Goal: Information Seeking & Learning: Learn about a topic

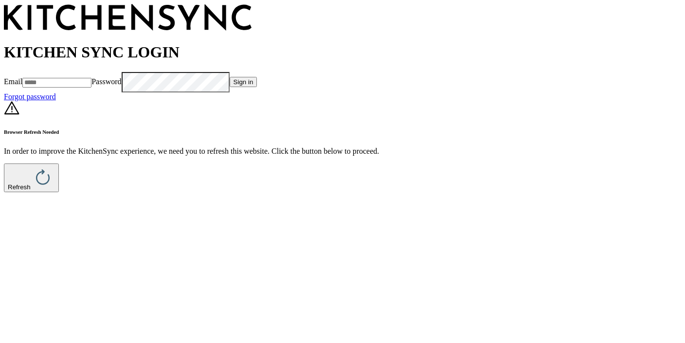
click at [59, 192] on button "Refresh" at bounding box center [31, 178] width 55 height 29
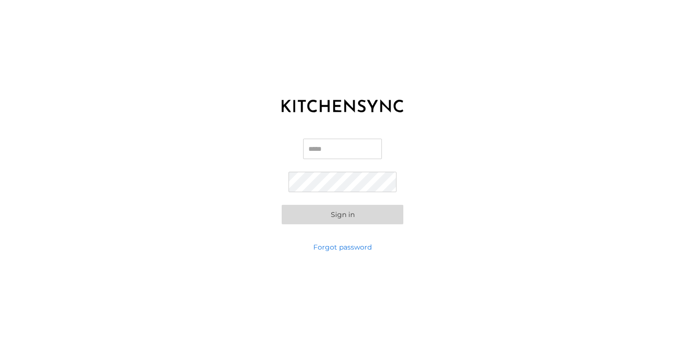
type input "**********"
click at [343, 217] on button "Sign in" at bounding box center [343, 214] width 122 height 19
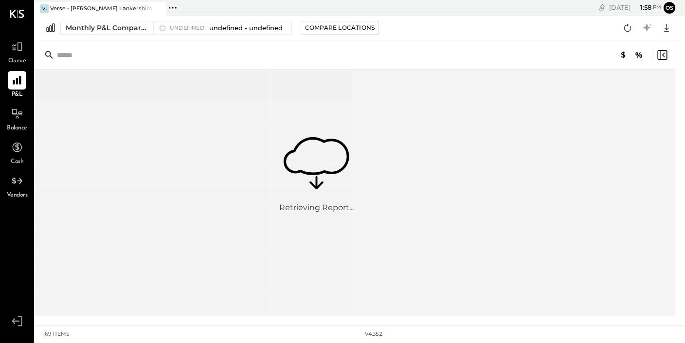
click at [22, 58] on span "Queue" at bounding box center [17, 61] width 18 height 9
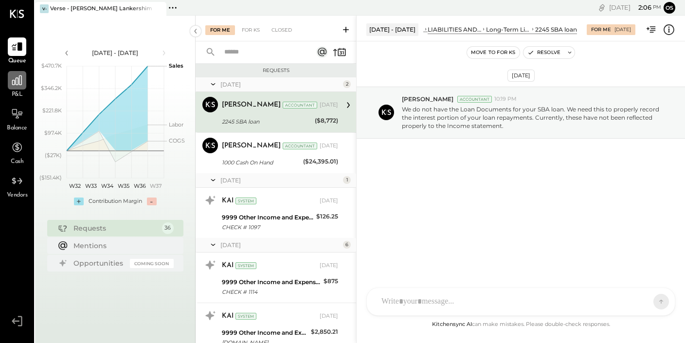
click at [18, 88] on div at bounding box center [17, 80] width 18 height 18
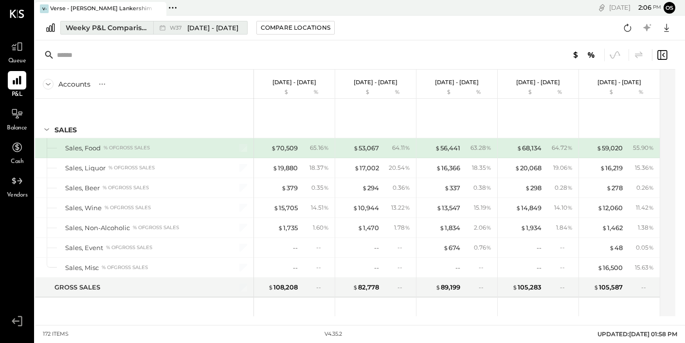
click at [110, 31] on div "Weeky P&L Comparison" at bounding box center [107, 28] width 82 height 10
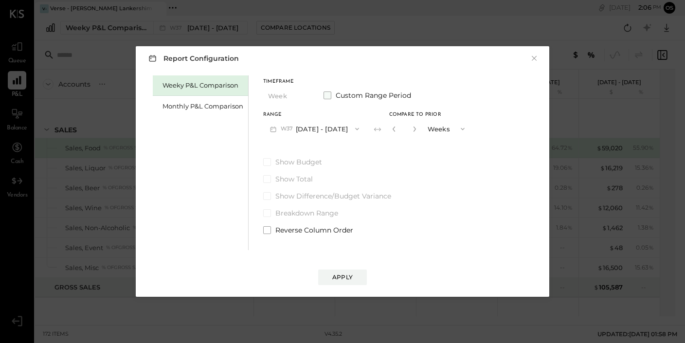
click at [331, 95] on span at bounding box center [328, 96] width 8 height 8
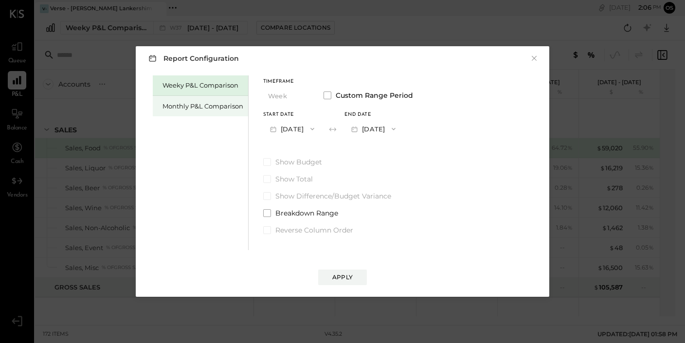
click at [218, 110] on div "Monthly P&L Comparison" at bounding box center [203, 106] width 81 height 9
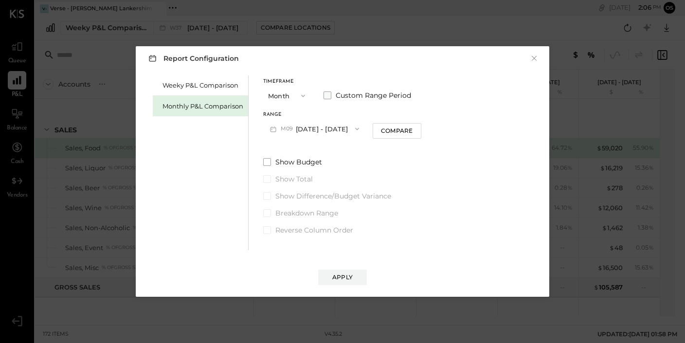
click at [329, 98] on span at bounding box center [328, 96] width 8 height 8
click at [307, 129] on button "[DATE]" at bounding box center [292, 129] width 58 height 18
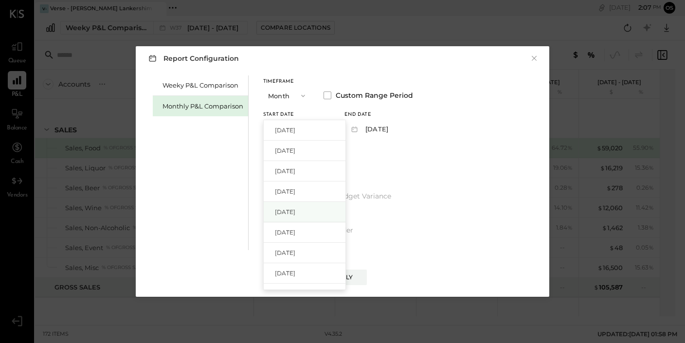
scroll to position [5, 0]
click at [317, 151] on div "[DATE]" at bounding box center [305, 145] width 82 height 20
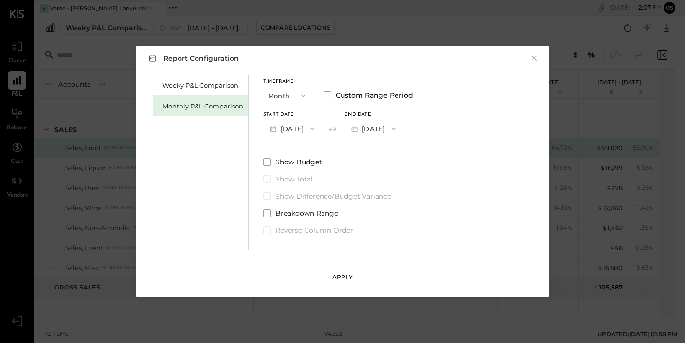
click at [347, 271] on button "Apply" at bounding box center [342, 278] width 49 height 16
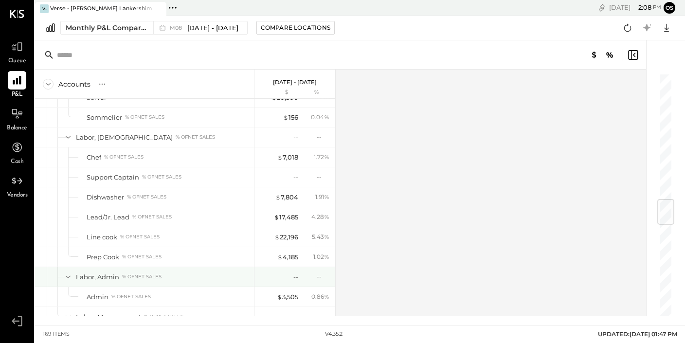
scroll to position [1066, 0]
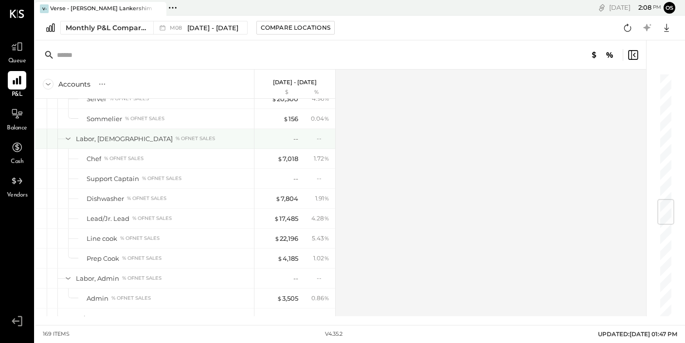
click at [70, 138] on icon at bounding box center [68, 139] width 5 height 2
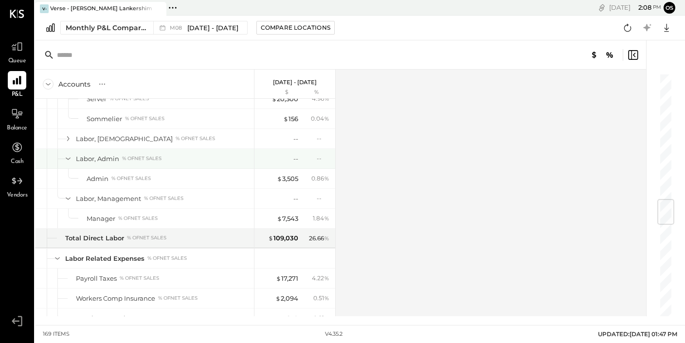
click at [60, 159] on div at bounding box center [58, 158] width 3 height 19
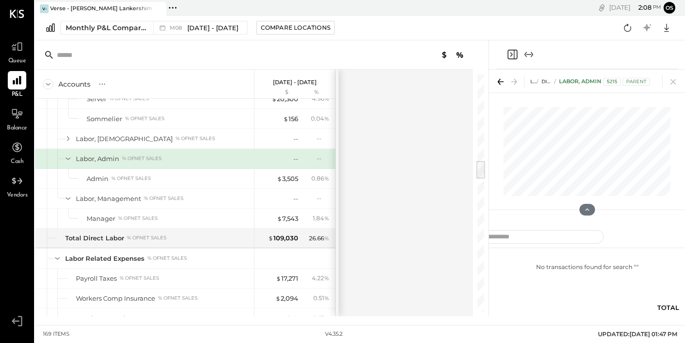
click at [60, 159] on div at bounding box center [58, 158] width 3 height 19
click at [673, 85] on icon at bounding box center [674, 82] width 14 height 14
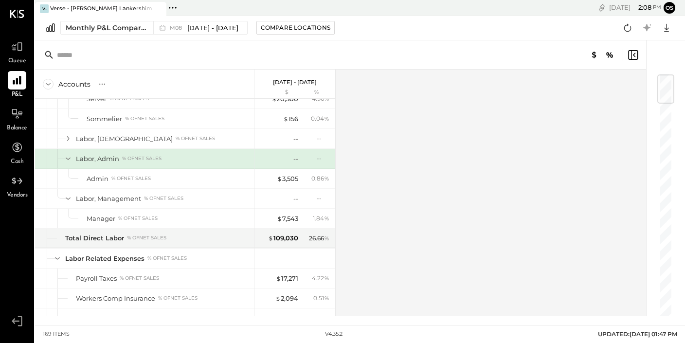
click at [611, 54] on icon at bounding box center [610, 55] width 6 height 6
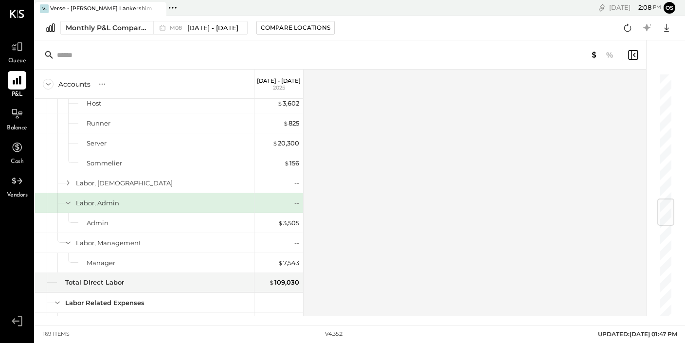
scroll to position [1021, 0]
click at [610, 53] on icon at bounding box center [610, 55] width 12 height 12
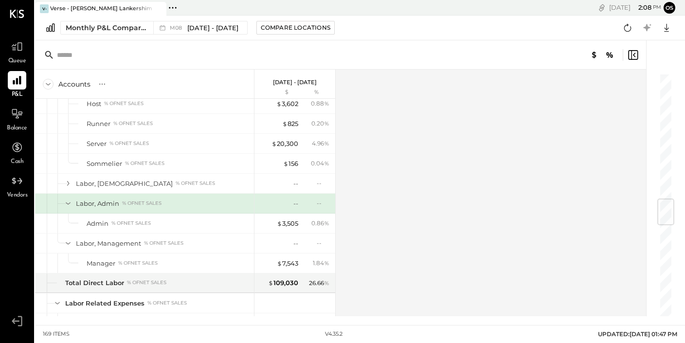
click at [596, 52] on icon at bounding box center [595, 55] width 12 height 12
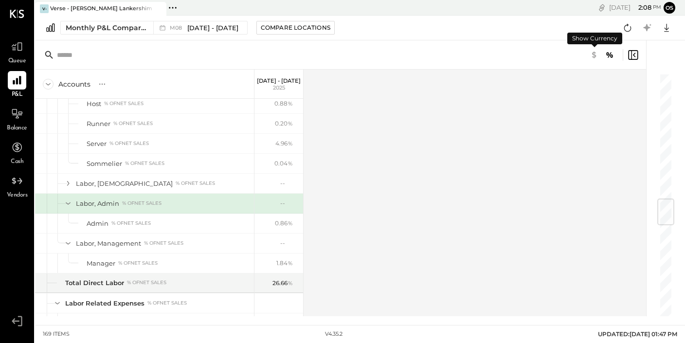
click at [596, 52] on icon at bounding box center [595, 55] width 12 height 12
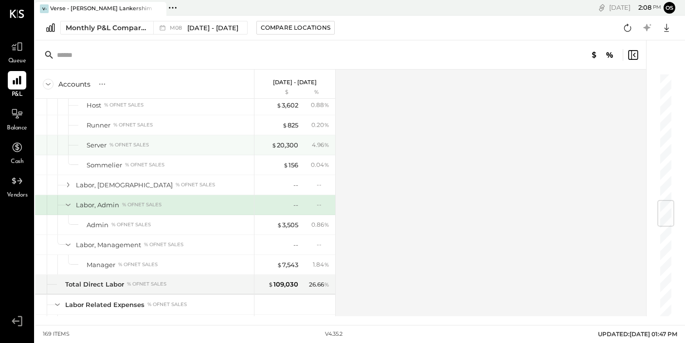
scroll to position [1042, 0]
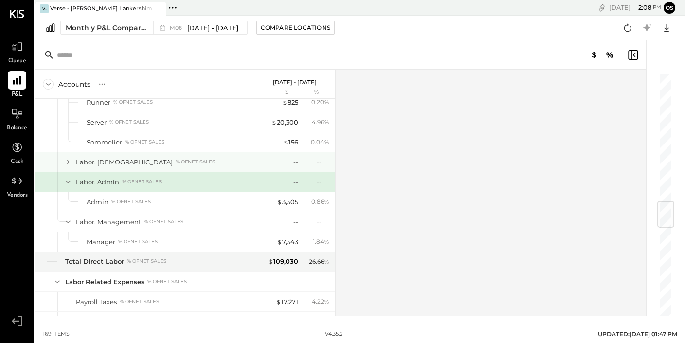
click at [68, 161] on icon at bounding box center [68, 162] width 2 height 5
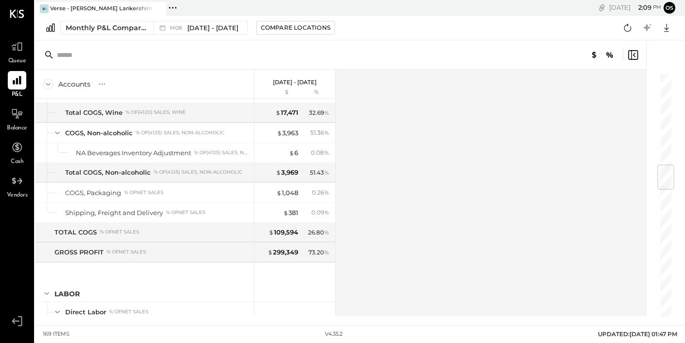
scroll to position [392, 0]
